Goal: Find specific page/section

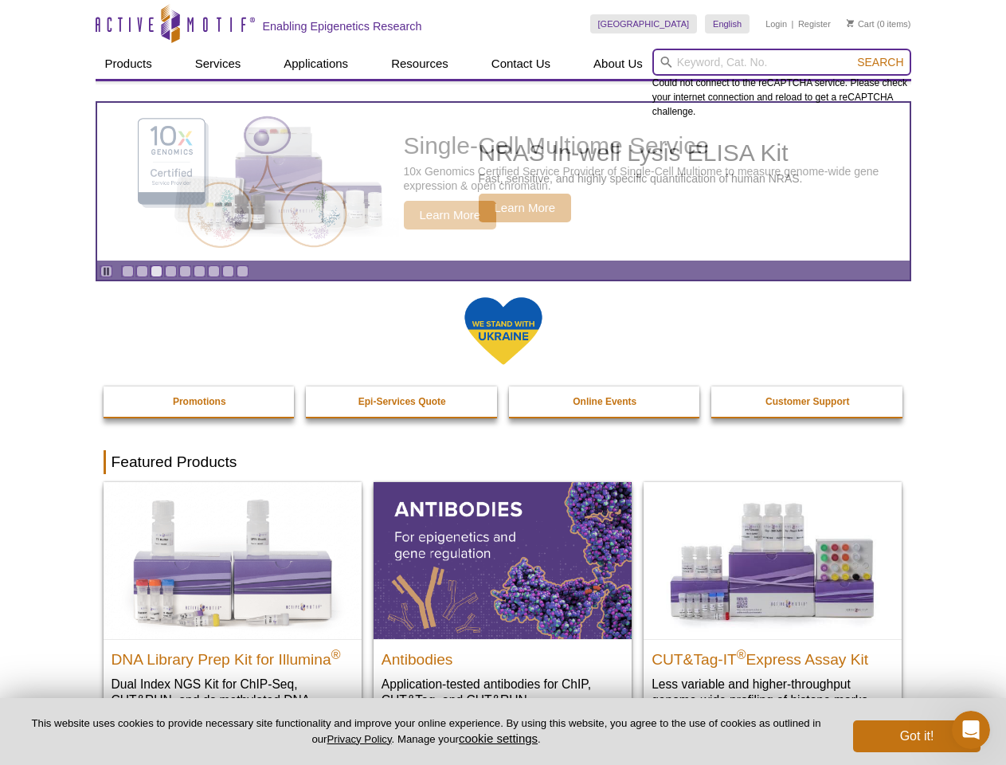
click at [782, 62] on input "search" at bounding box center [782, 62] width 259 height 27
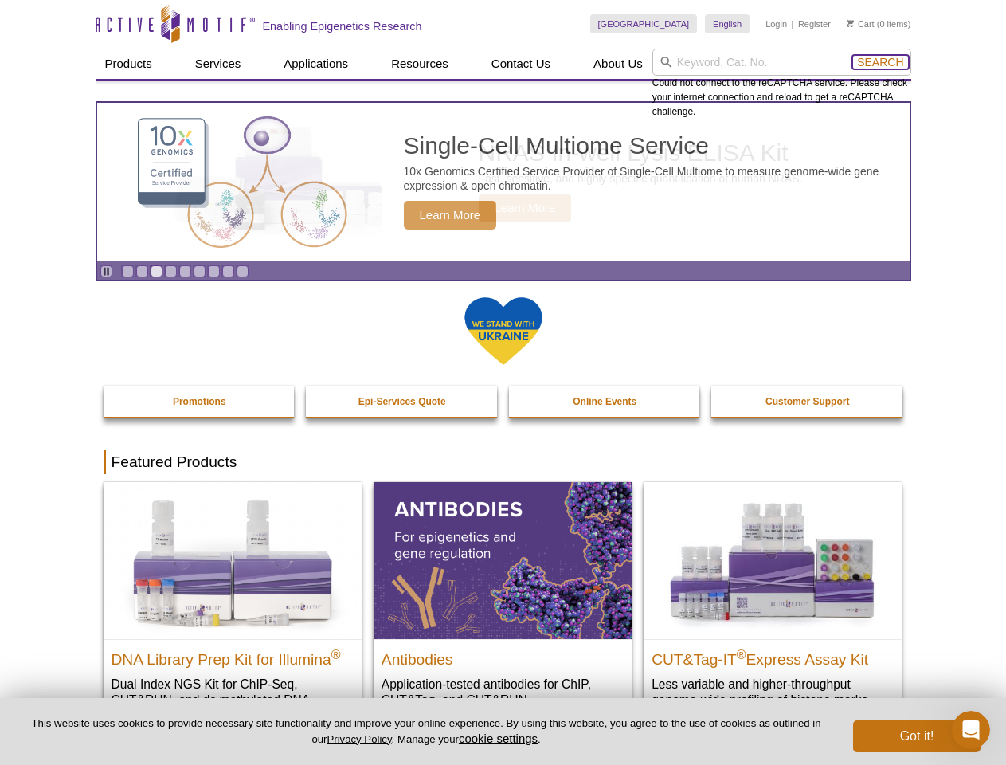
click at [880, 62] on span "Search" at bounding box center [880, 62] width 46 height 13
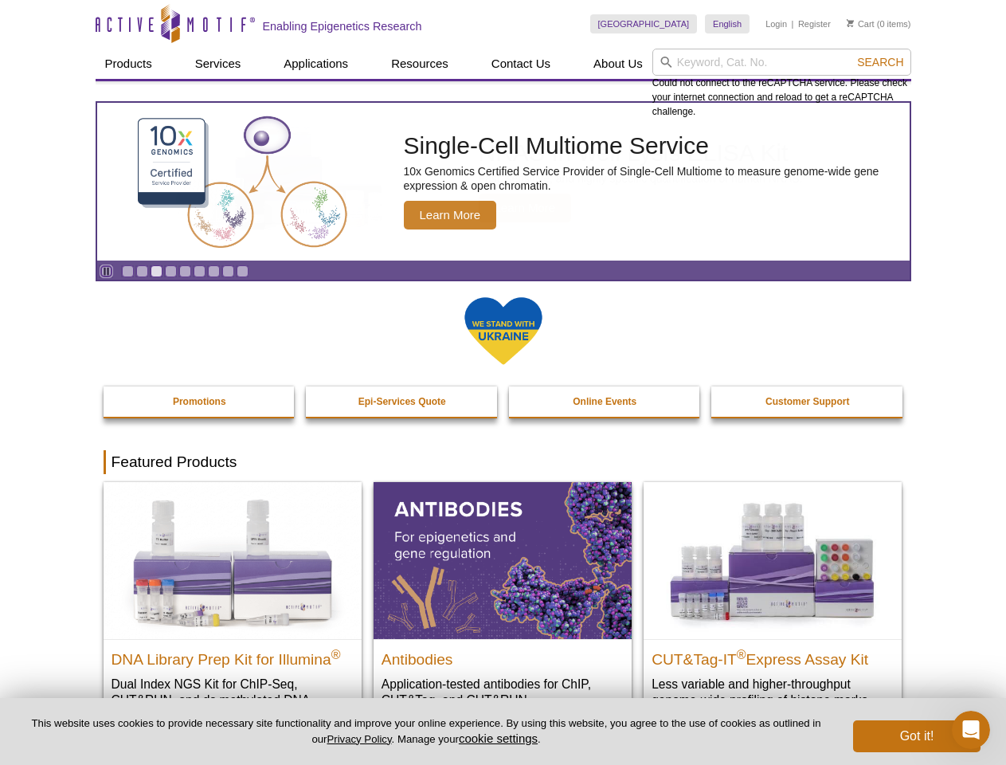
click at [106, 271] on icon "Pause" at bounding box center [106, 271] width 10 height 10
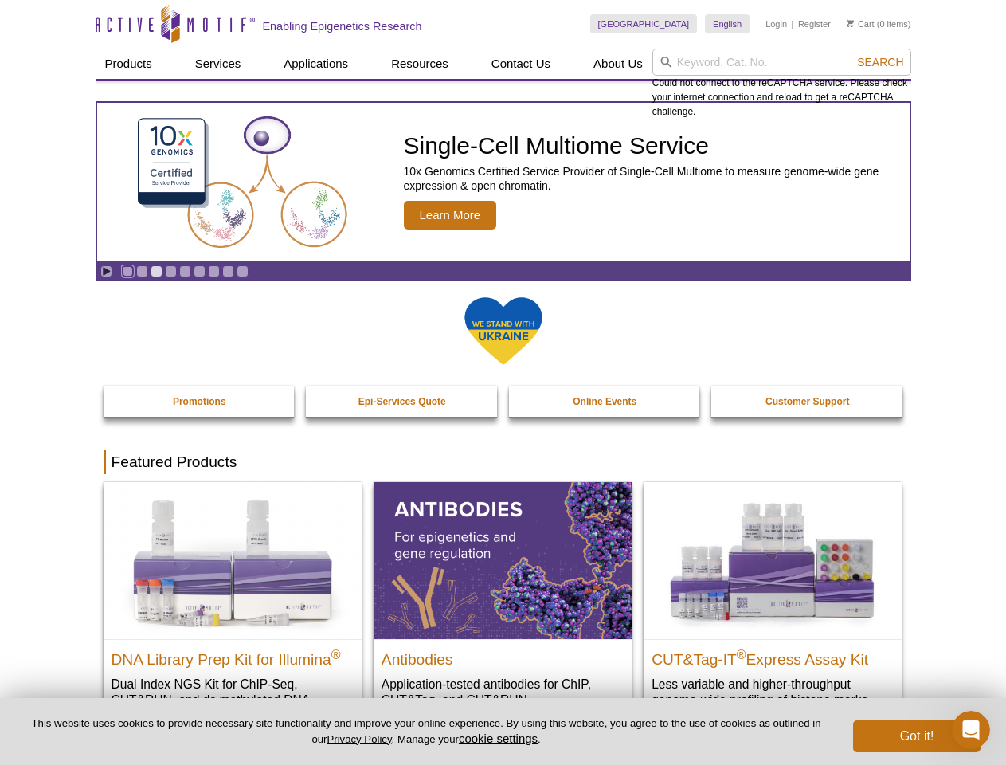
click at [127, 271] on link "Go to slide 1" at bounding box center [128, 271] width 12 height 12
click at [142, 271] on link "Go to slide 2" at bounding box center [142, 271] width 12 height 12
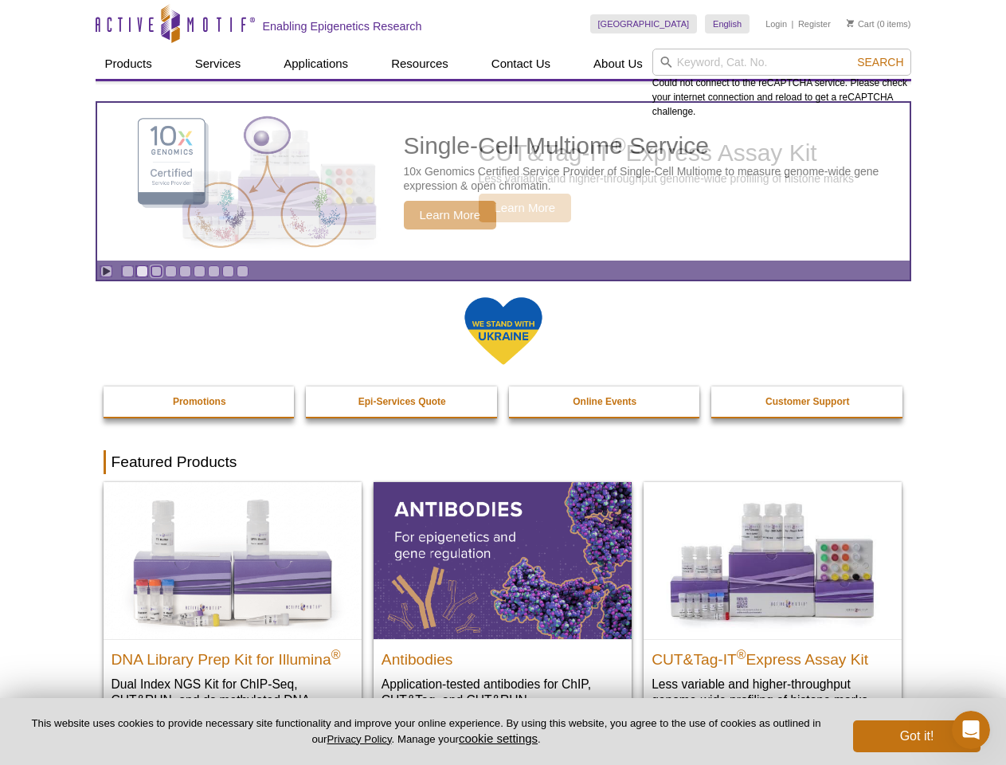
click at [156, 271] on link "Go to slide 3" at bounding box center [157, 271] width 12 height 12
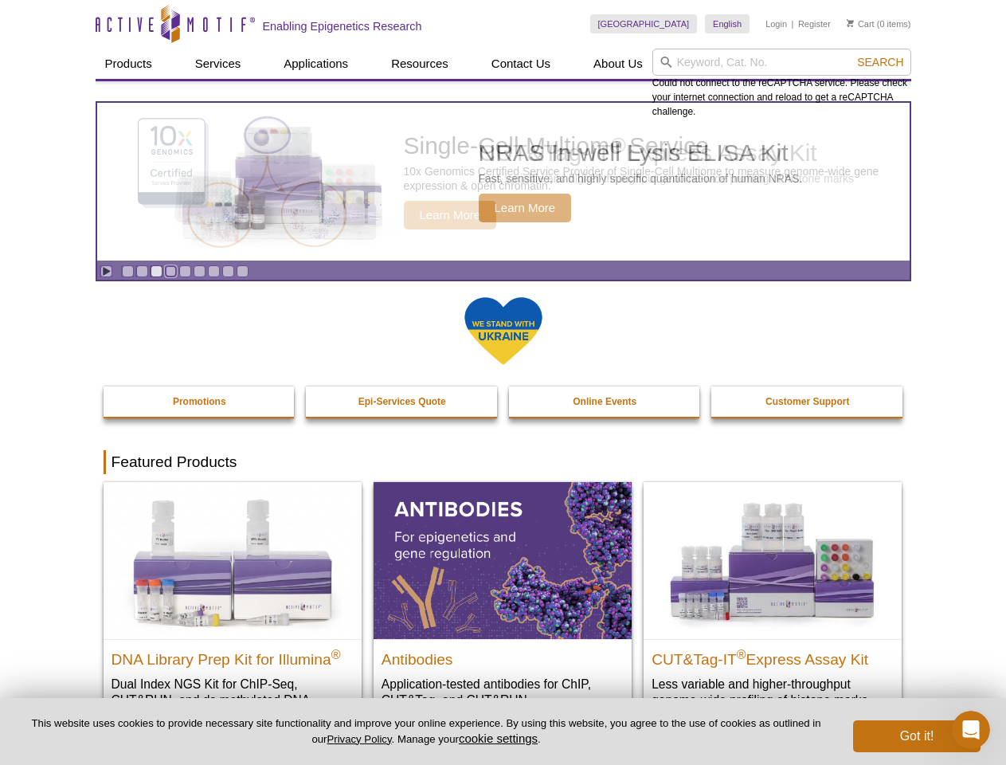
click at [171, 271] on link "Go to slide 4" at bounding box center [171, 271] width 12 height 12
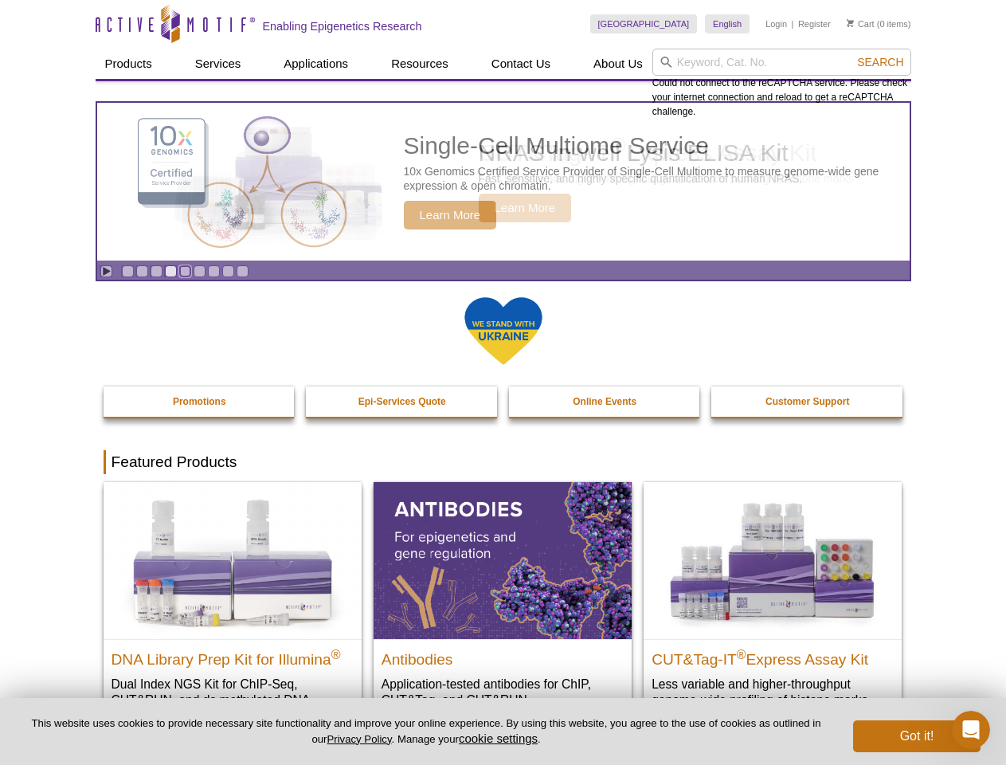
click at [185, 271] on link "Go to slide 5" at bounding box center [185, 271] width 12 height 12
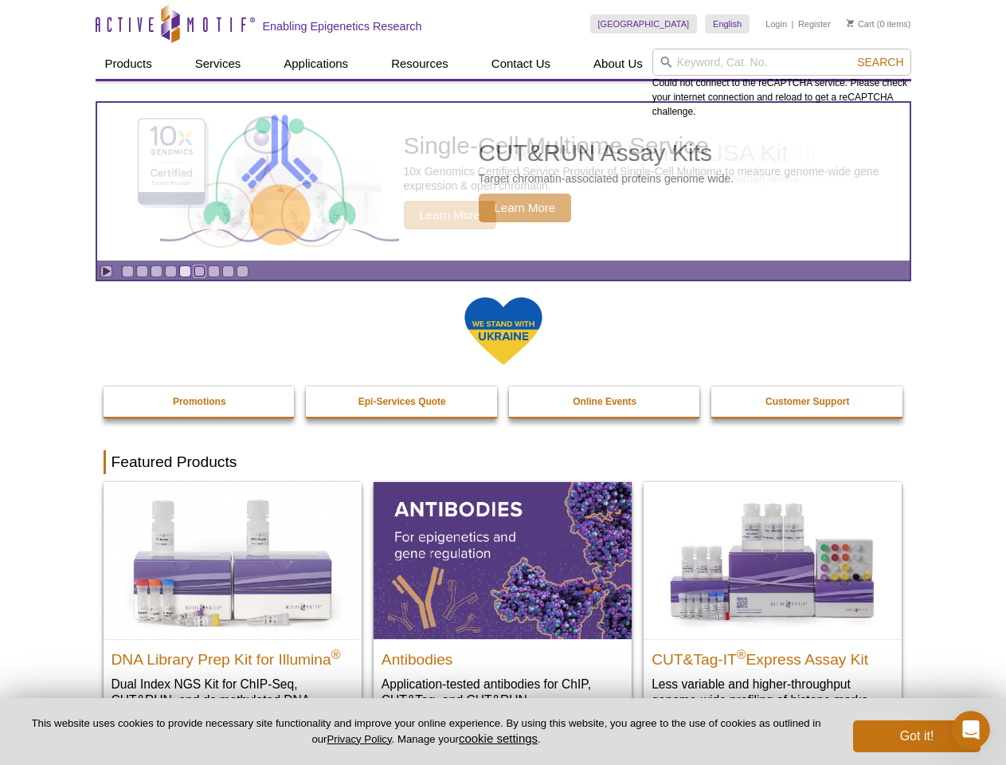
click at [199, 271] on link "Go to slide 6" at bounding box center [200, 271] width 12 height 12
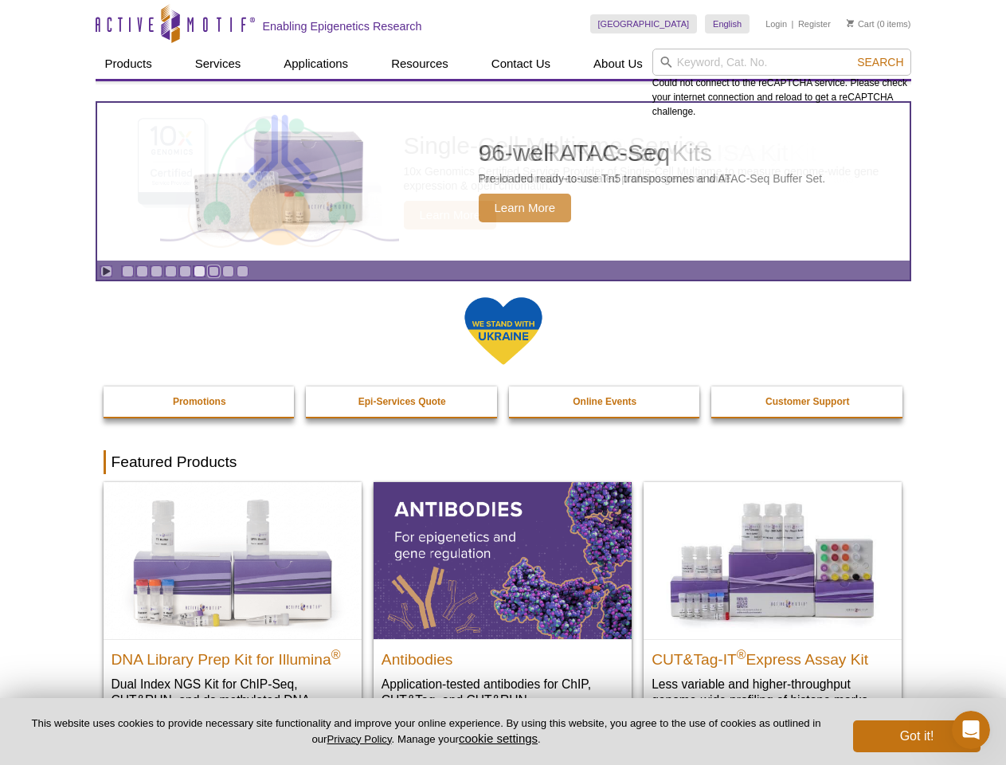
click at [214, 271] on link "Go to slide 7" at bounding box center [214, 271] width 12 height 12
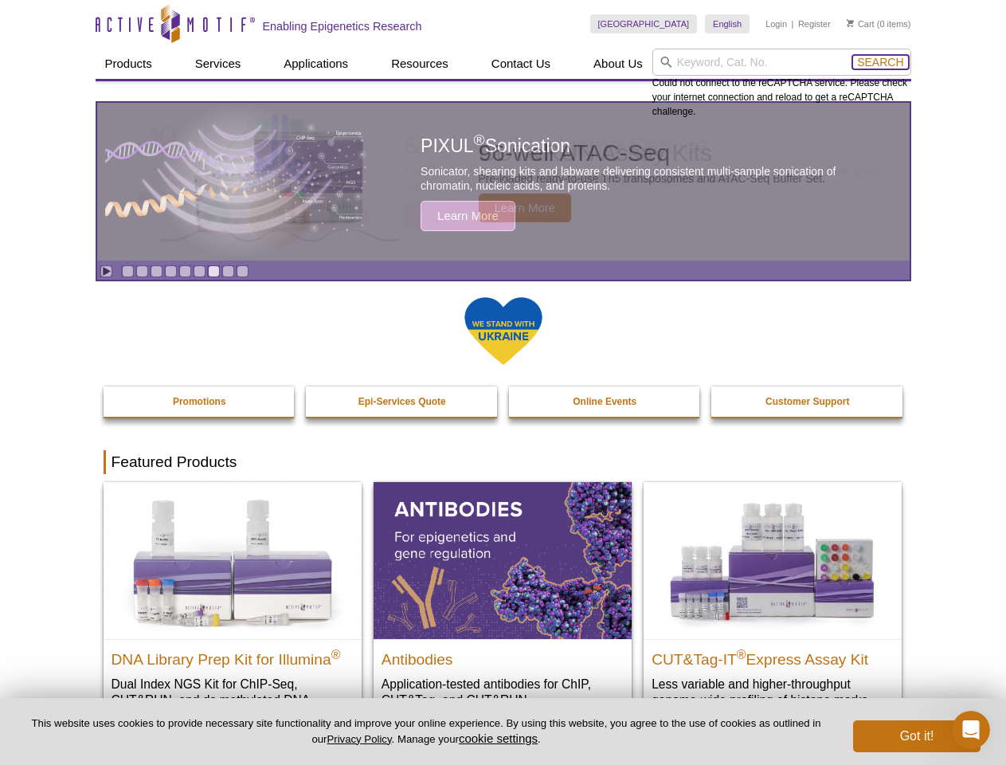
click at [880, 62] on span "Search" at bounding box center [880, 62] width 46 height 13
